Goal: Obtain resource: Download file/media

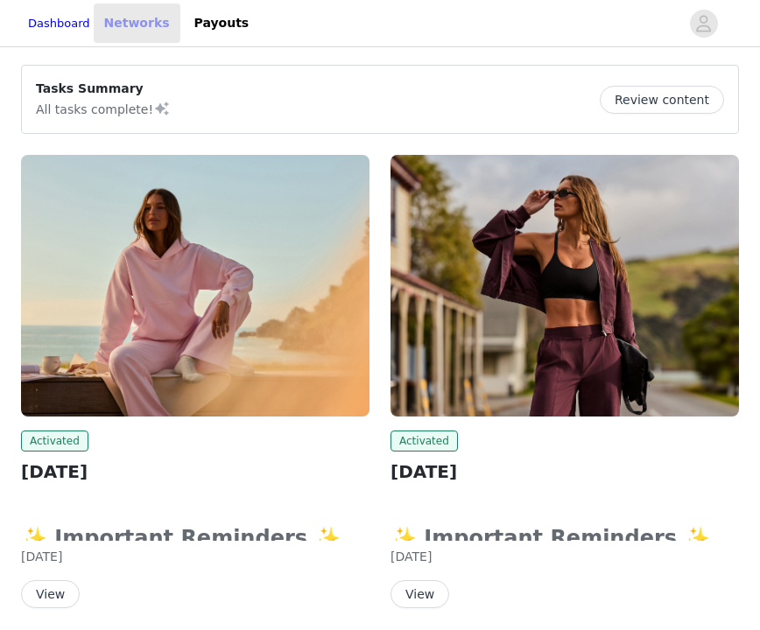
click at [148, 22] on link "Networks" at bounding box center [137, 23] width 87 height 39
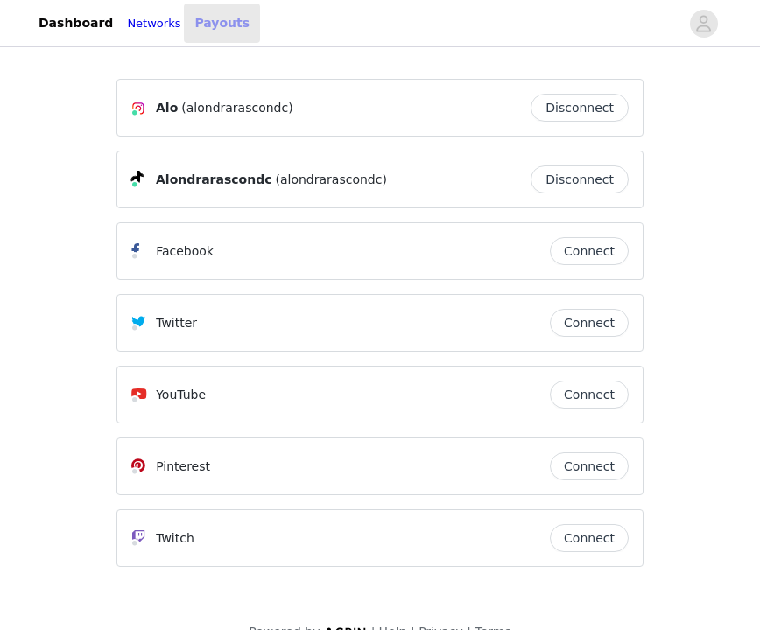
click at [220, 28] on link "Payouts" at bounding box center [222, 23] width 76 height 39
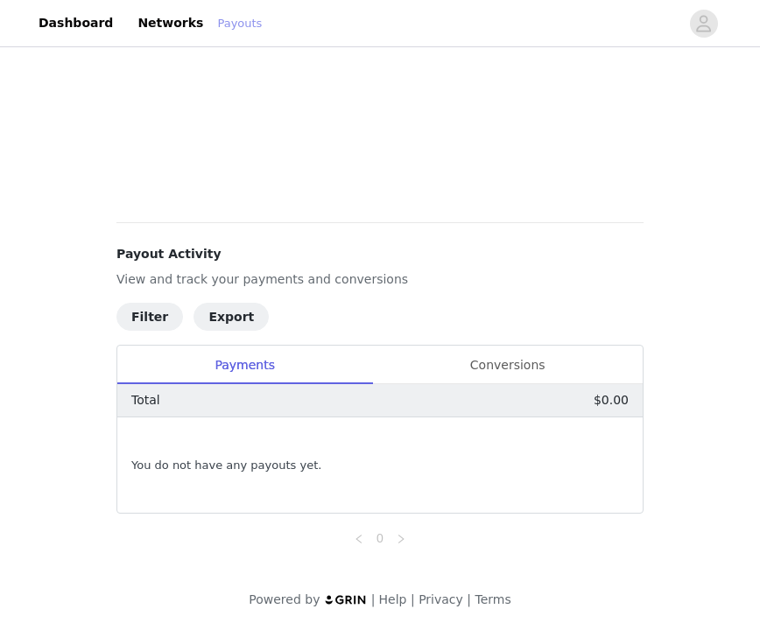
scroll to position [488, 0]
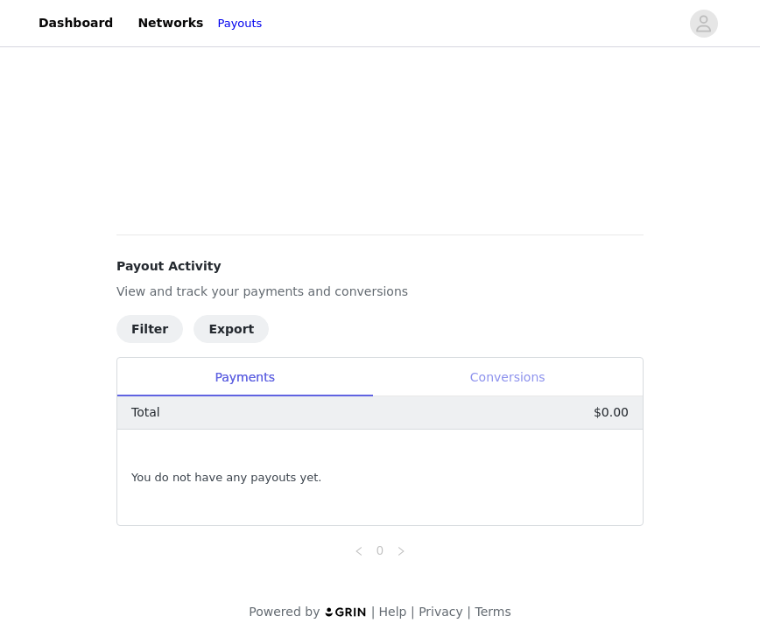
click at [480, 377] on div "Conversions" at bounding box center [507, 377] width 271 height 39
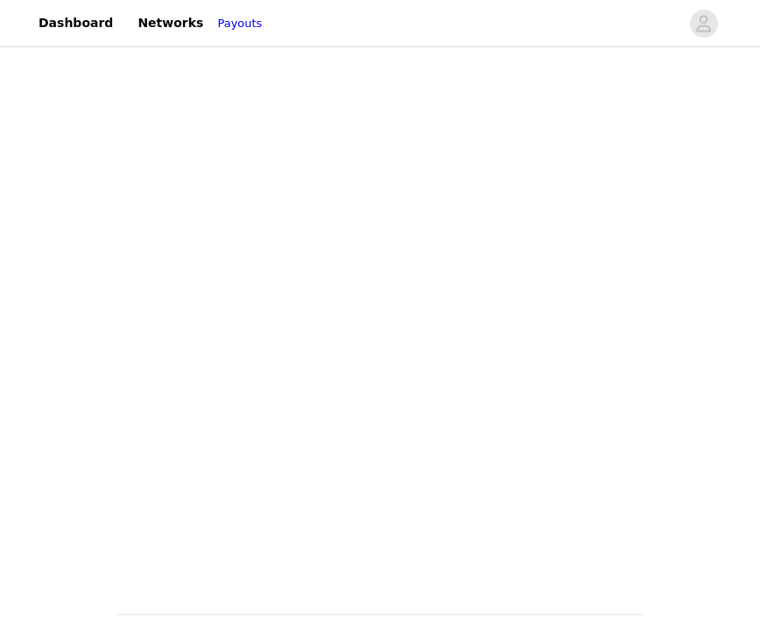
scroll to position [0, 0]
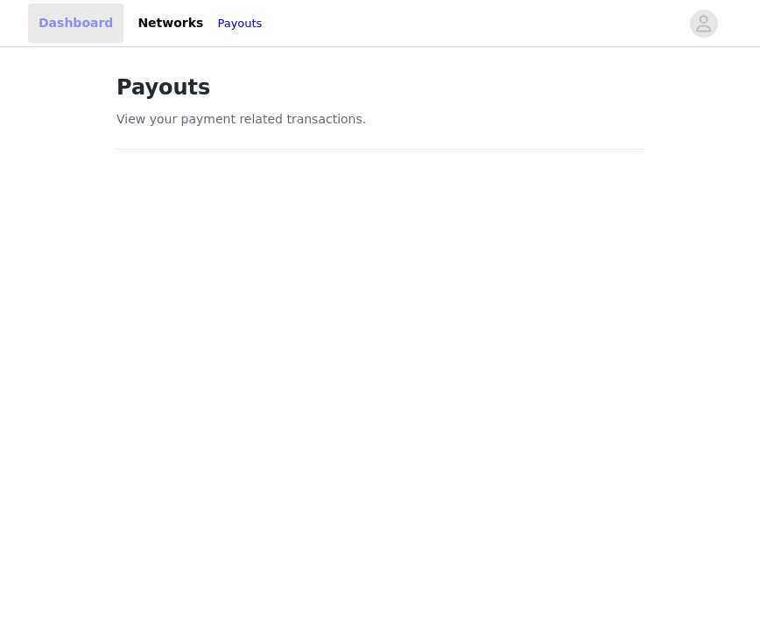
click at [68, 35] on link "Dashboard" at bounding box center [75, 23] width 95 height 39
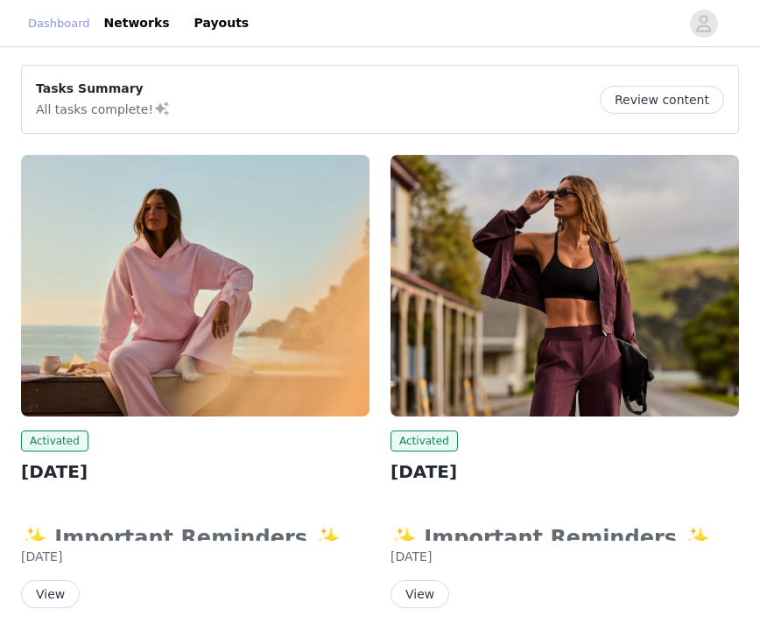
scroll to position [66, 0]
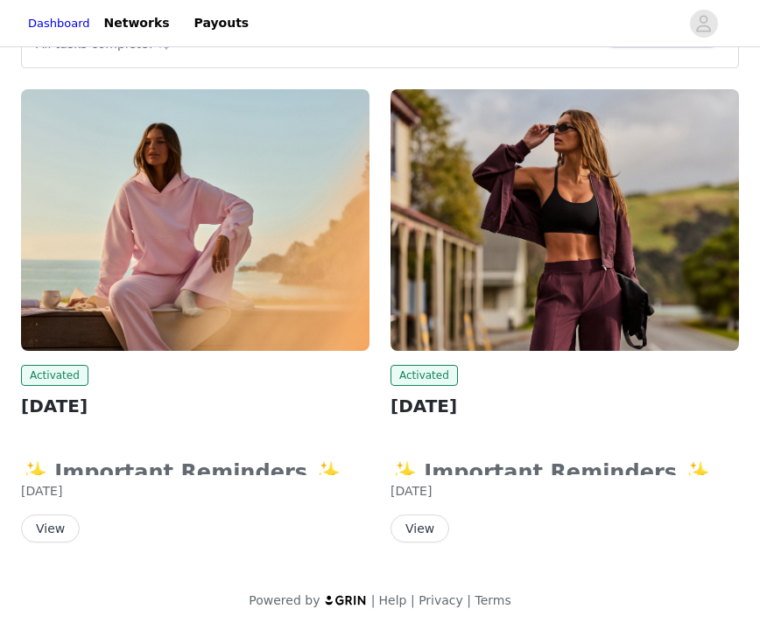
click at [48, 537] on button "View" at bounding box center [50, 529] width 59 height 28
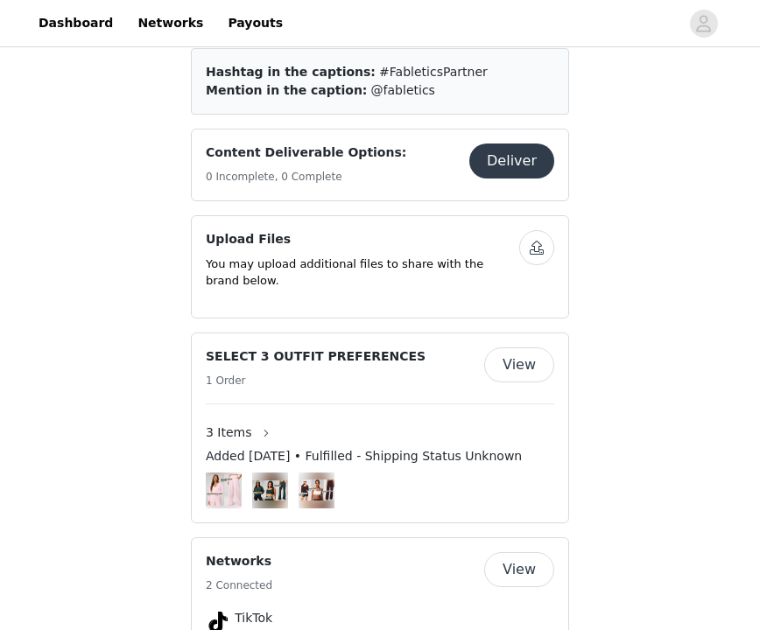
scroll to position [972, 0]
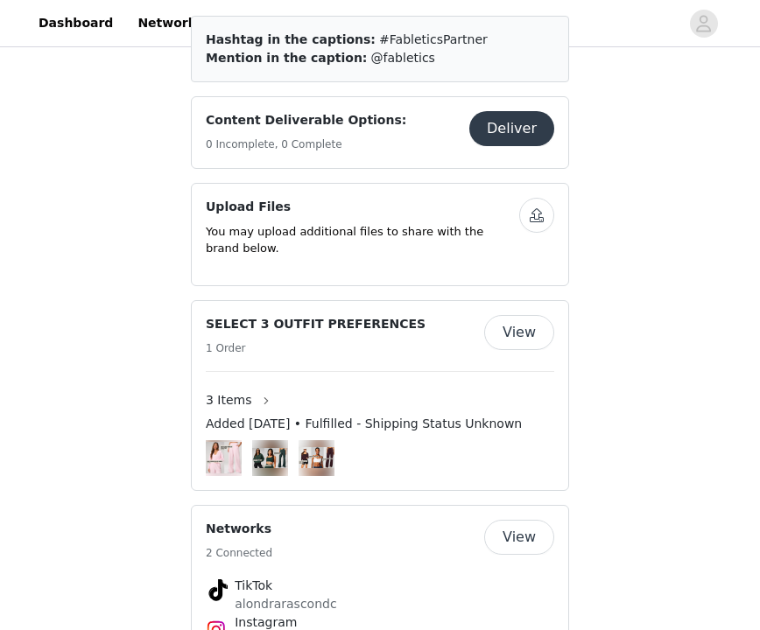
click at [311, 447] on img at bounding box center [317, 457] width 36 height 21
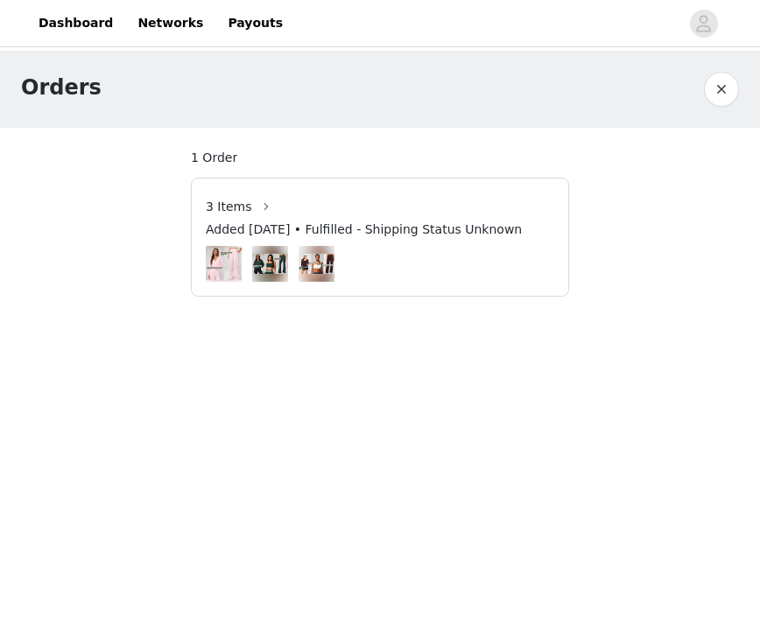
click at [309, 275] on img at bounding box center [317, 264] width 36 height 45
click at [318, 264] on img at bounding box center [317, 264] width 36 height 21
click at [256, 210] on button "button" at bounding box center [266, 207] width 28 height 28
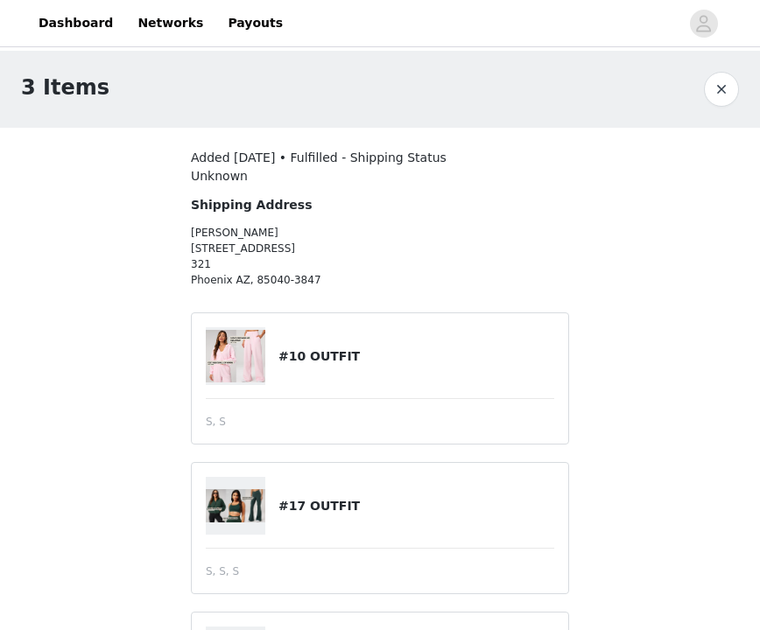
click at [241, 370] on img at bounding box center [236, 356] width 60 height 53
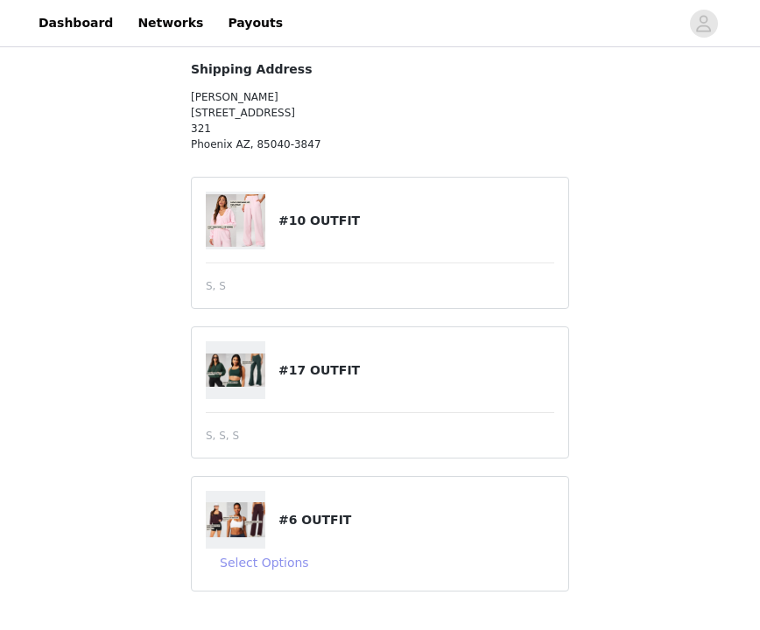
click at [271, 564] on button "Select Options" at bounding box center [264, 563] width 117 height 28
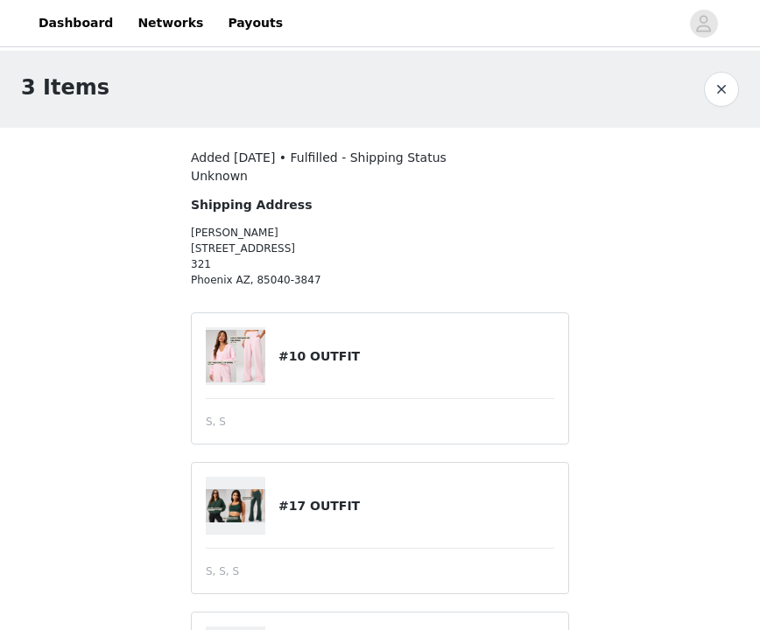
click at [718, 88] on button "button" at bounding box center [721, 89] width 35 height 35
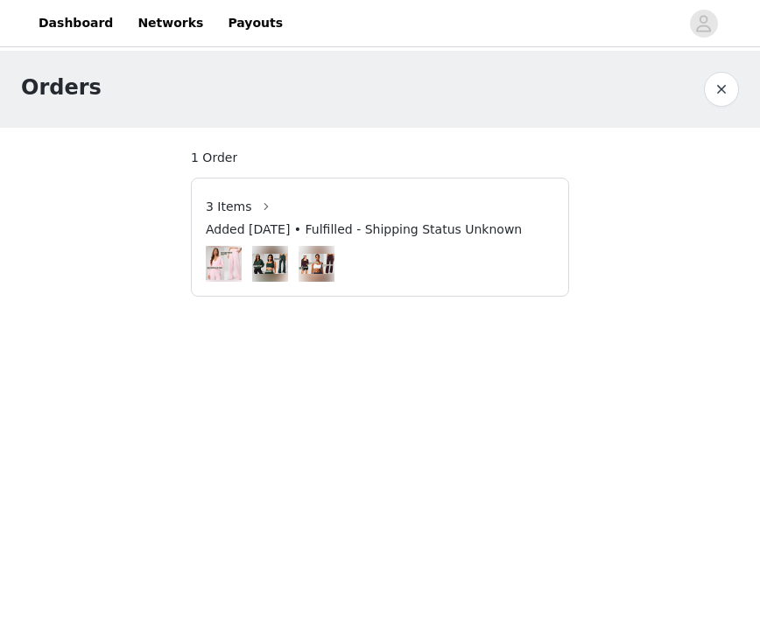
click at [714, 101] on button "button" at bounding box center [721, 89] width 35 height 35
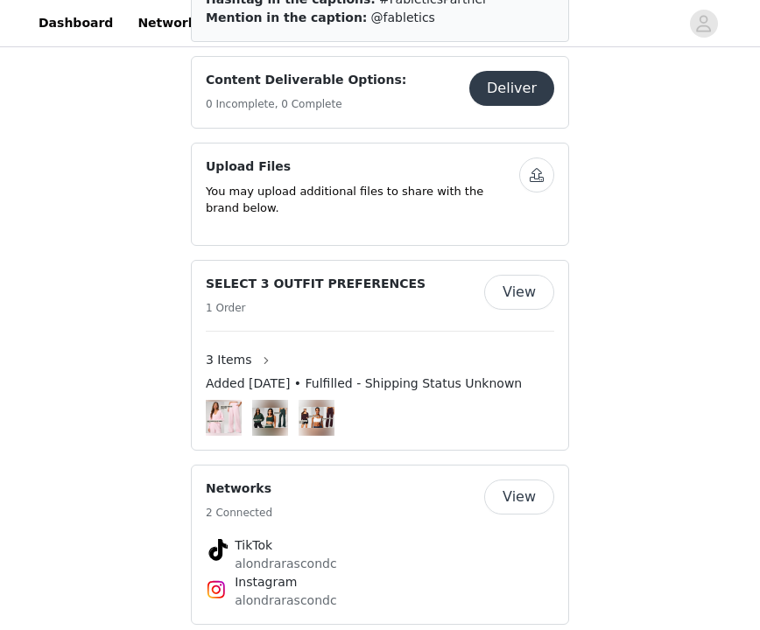
scroll to position [1024, 0]
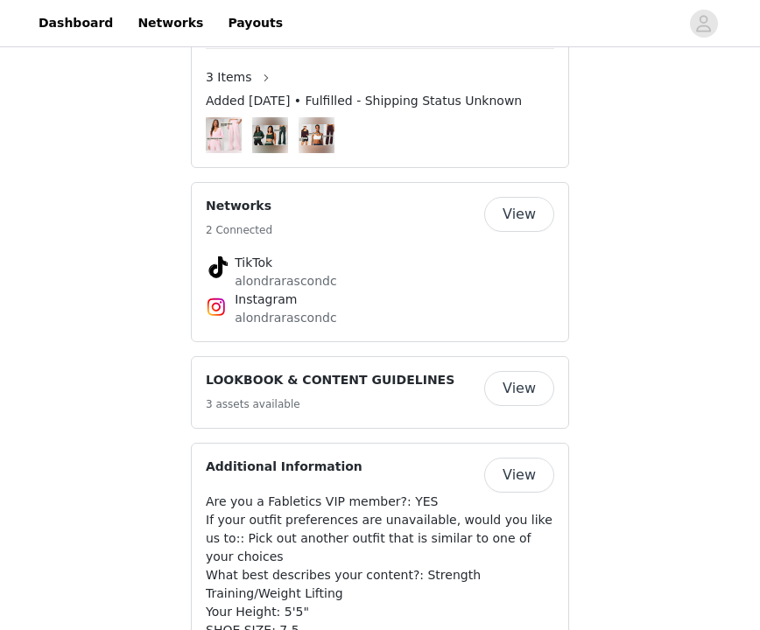
scroll to position [1289, 0]
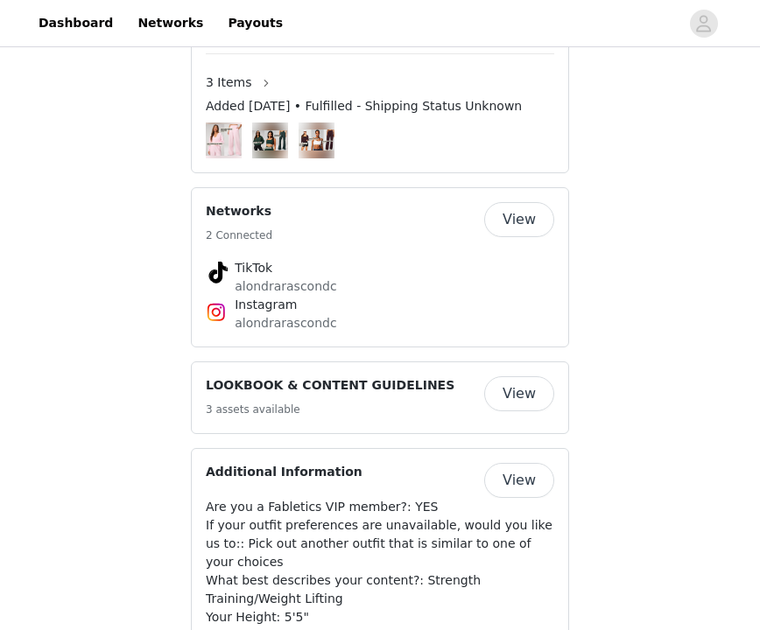
click at [514, 376] on button "View" at bounding box center [519, 393] width 70 height 35
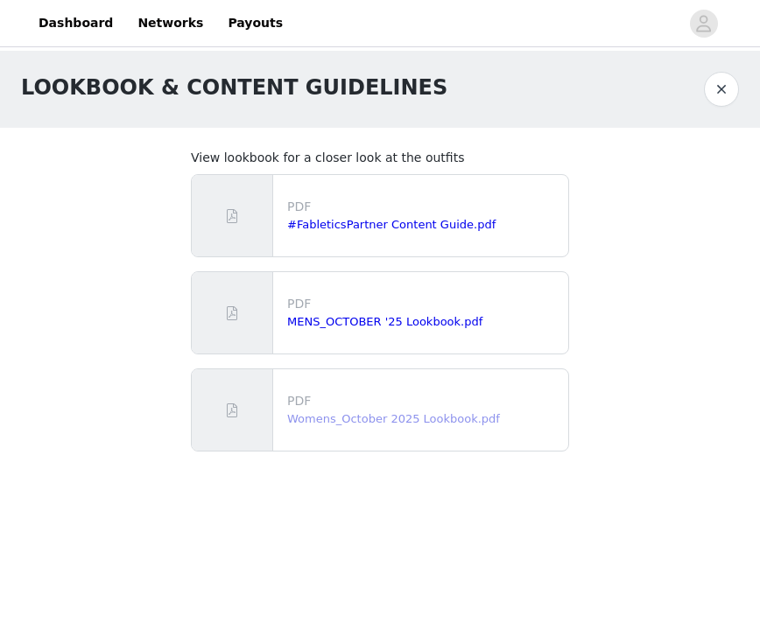
click at [369, 419] on link "Womens_October 2025 Lookbook.pdf" at bounding box center [393, 418] width 213 height 13
click at [716, 77] on button "button" at bounding box center [721, 89] width 35 height 35
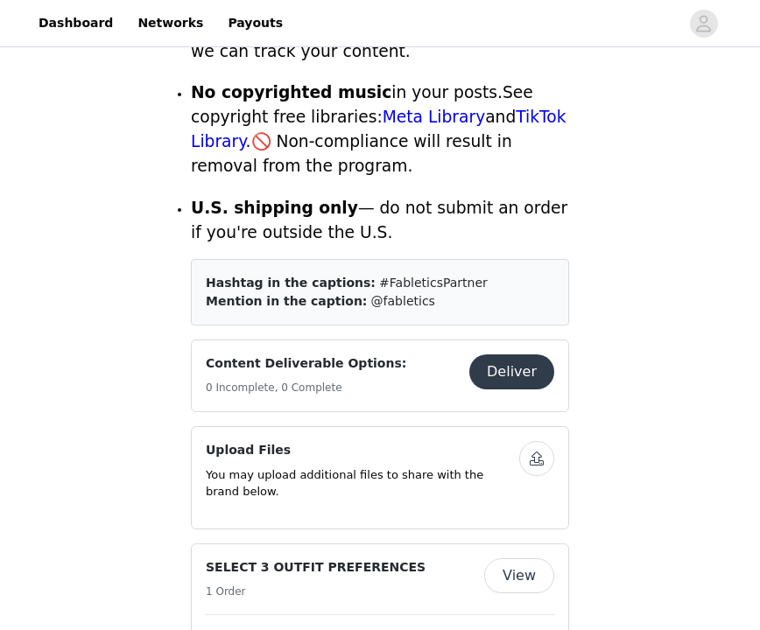
scroll to position [837, 0]
